Goal: Information Seeking & Learning: Learn about a topic

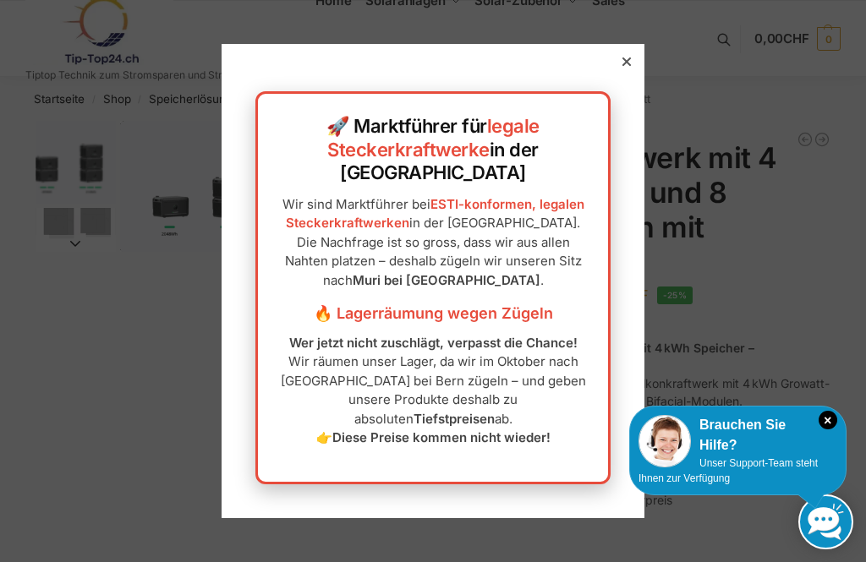
click at [626, 66] on icon at bounding box center [627, 62] width 8 height 8
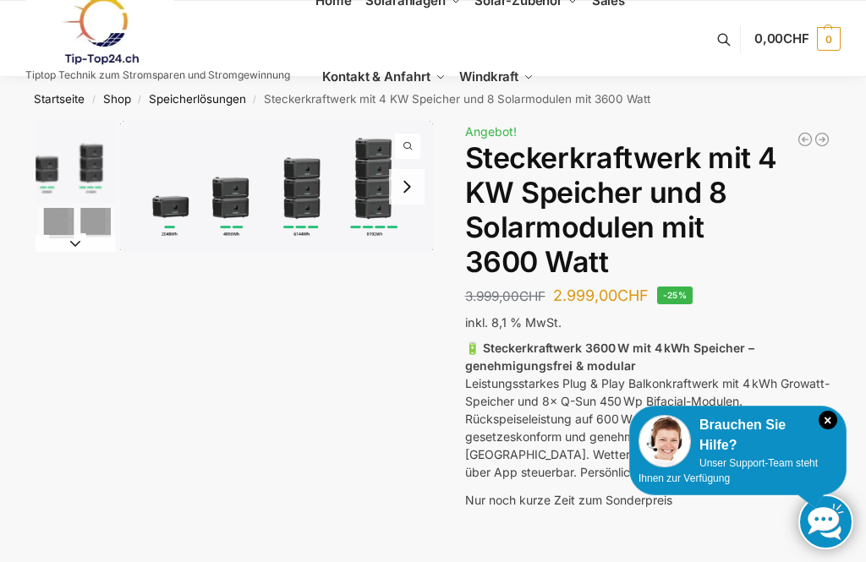
click at [625, 99] on ul "Home Solaranlagen Balkonkraftwerke Komplet-Sets mit Halterungen Balkon,Wand, Te…" at bounding box center [514, 39] width 396 height 152
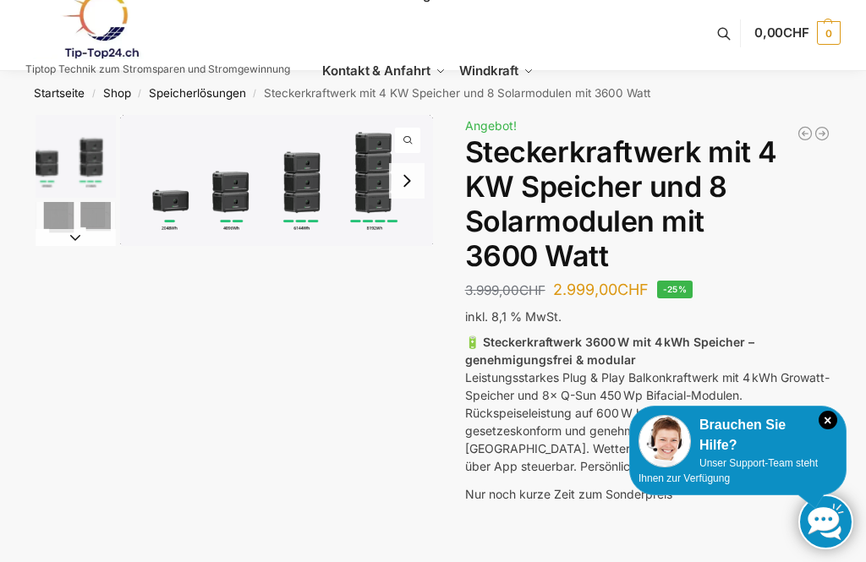
click at [836, 430] on icon "×" at bounding box center [828, 420] width 19 height 19
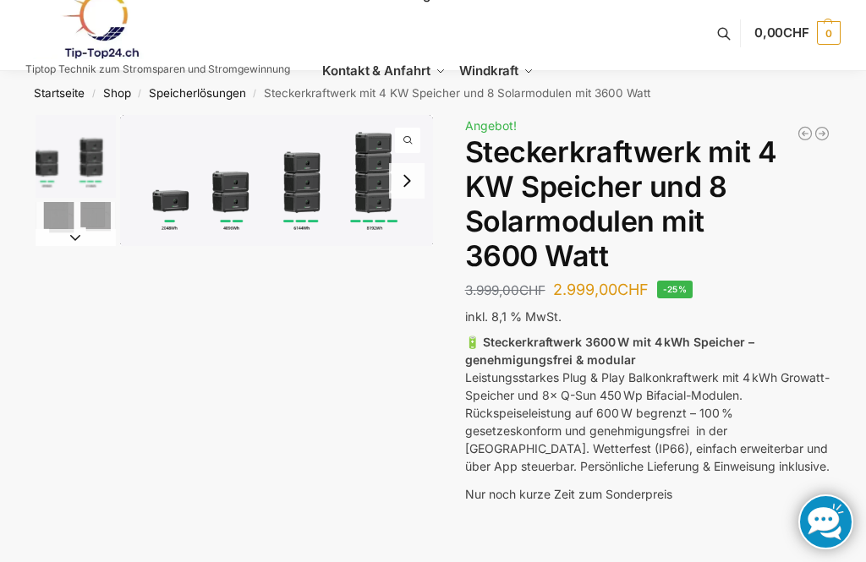
click at [410, 175] on button "Next slide" at bounding box center [407, 181] width 36 height 36
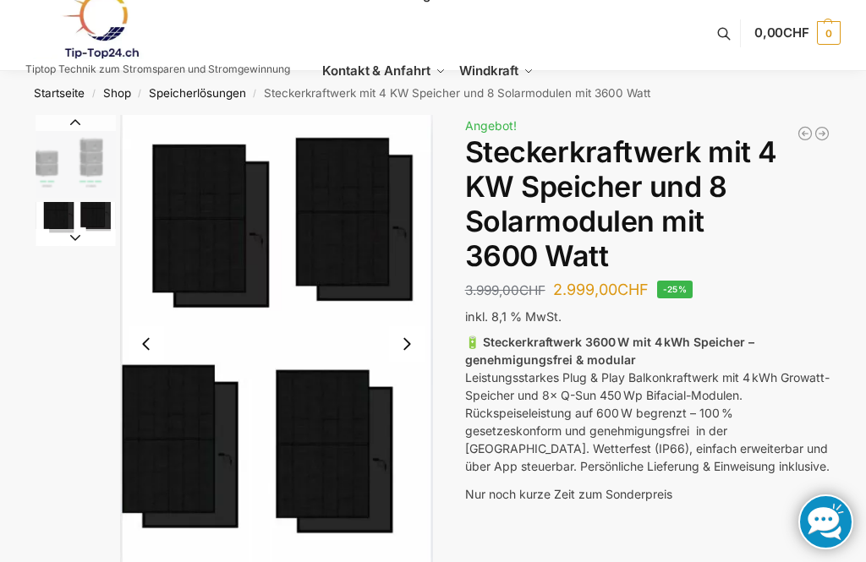
click at [407, 335] on button "Next slide" at bounding box center [407, 345] width 36 height 36
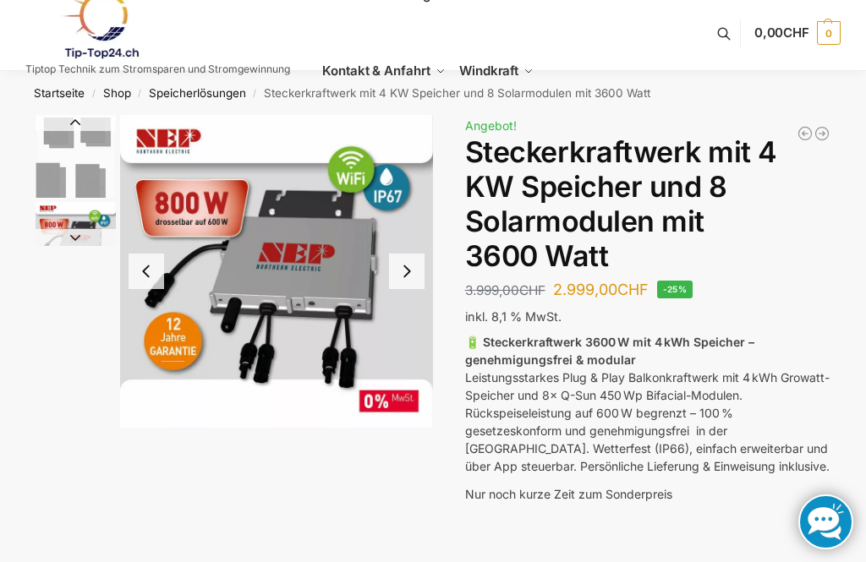
click at [405, 268] on button "Next slide" at bounding box center [407, 272] width 36 height 36
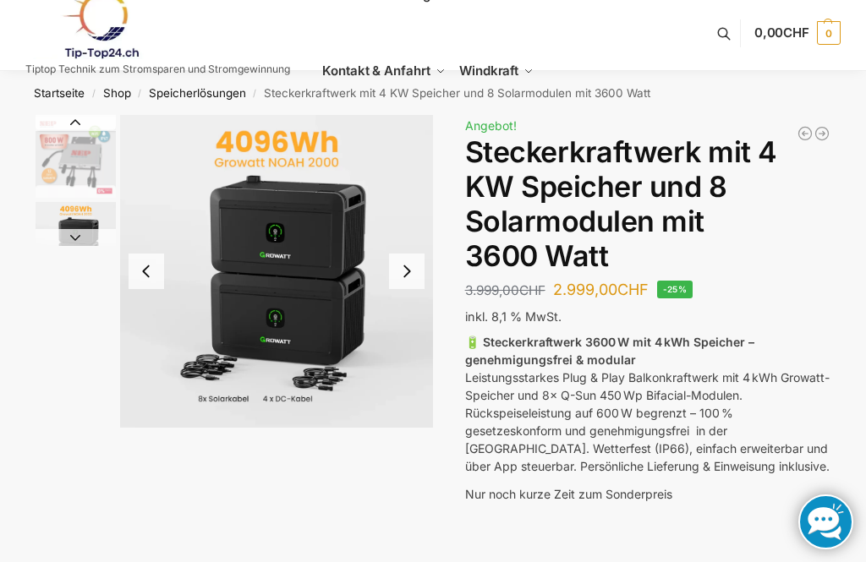
click at [403, 261] on button "Next slide" at bounding box center [407, 272] width 36 height 36
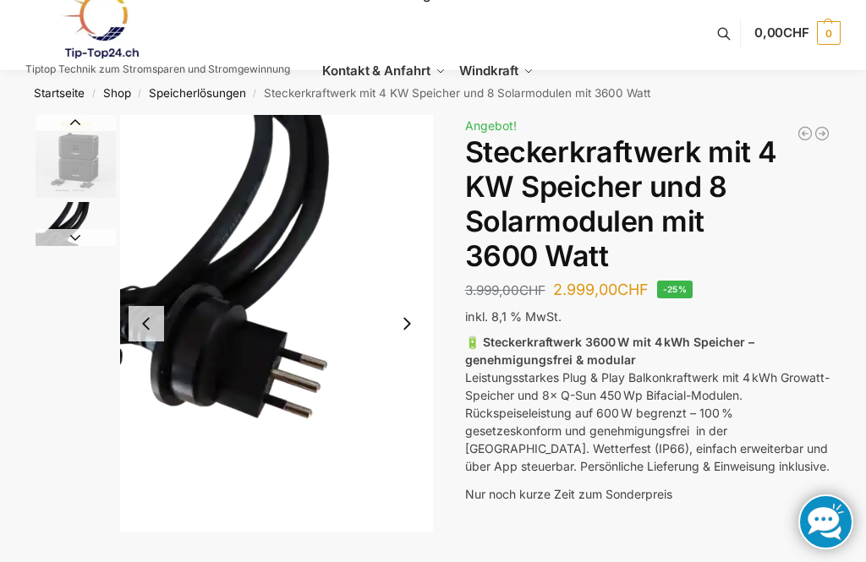
click at [405, 329] on button "Next slide" at bounding box center [407, 324] width 36 height 36
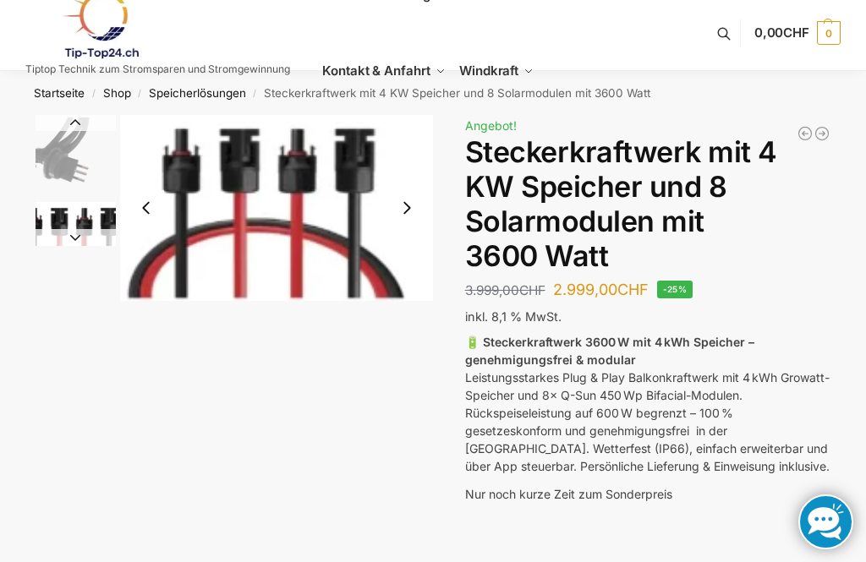
click at [413, 206] on button "Next slide" at bounding box center [407, 208] width 36 height 36
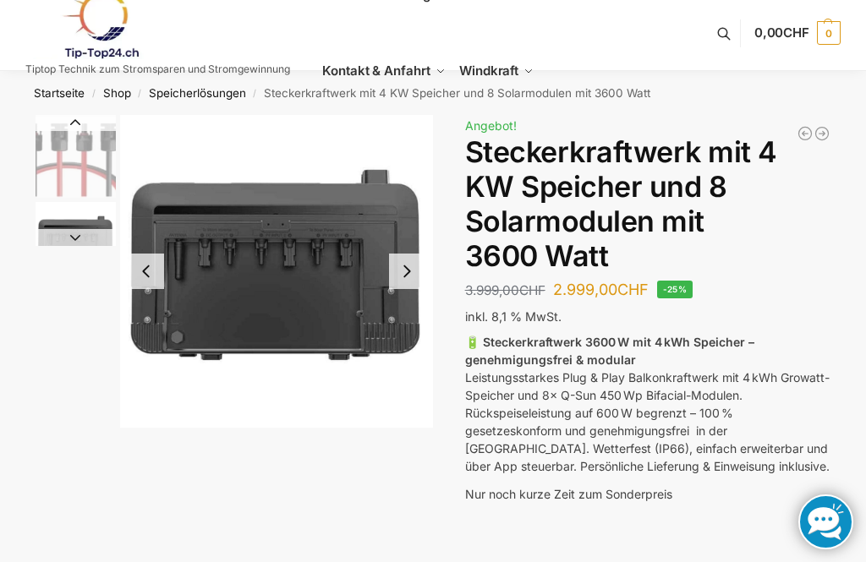
click at [404, 267] on button "Next slide" at bounding box center [407, 272] width 36 height 36
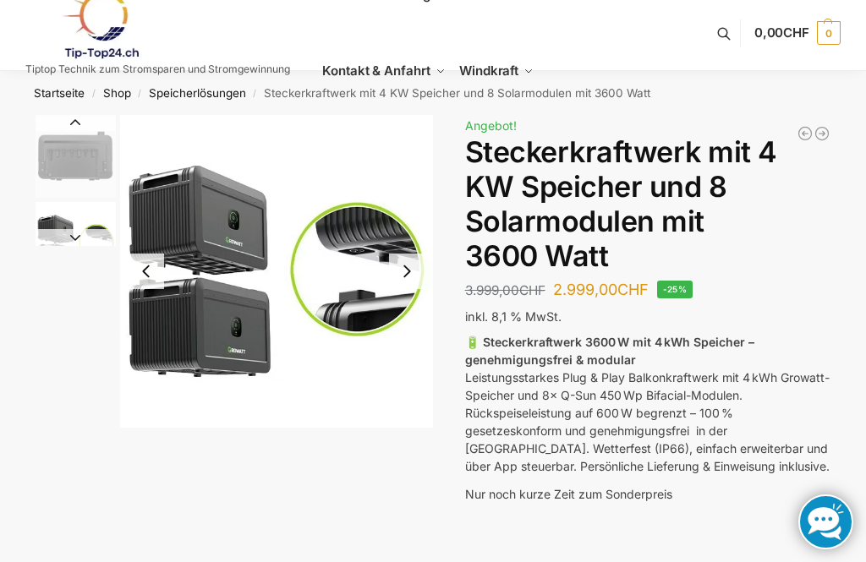
click at [403, 272] on button "Next slide" at bounding box center [407, 272] width 36 height 36
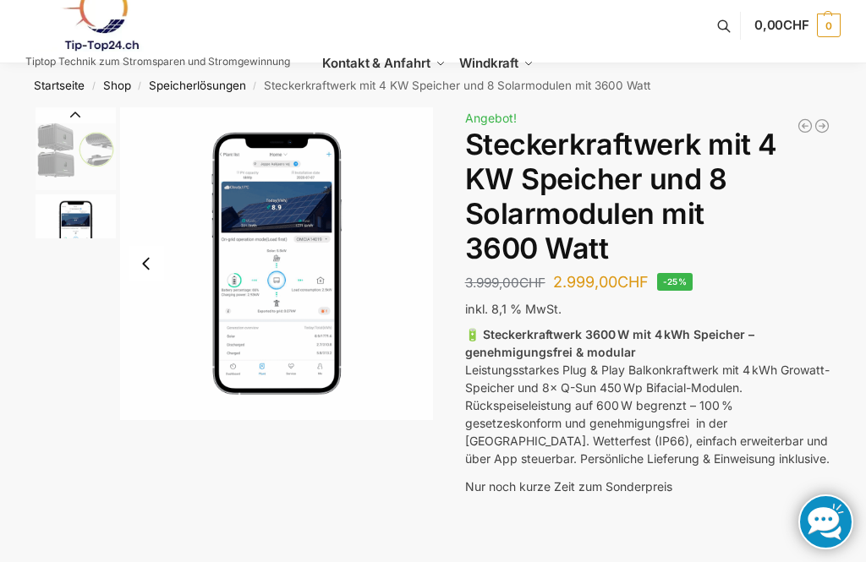
scroll to position [0, 0]
